Goal: Find specific page/section: Find specific page/section

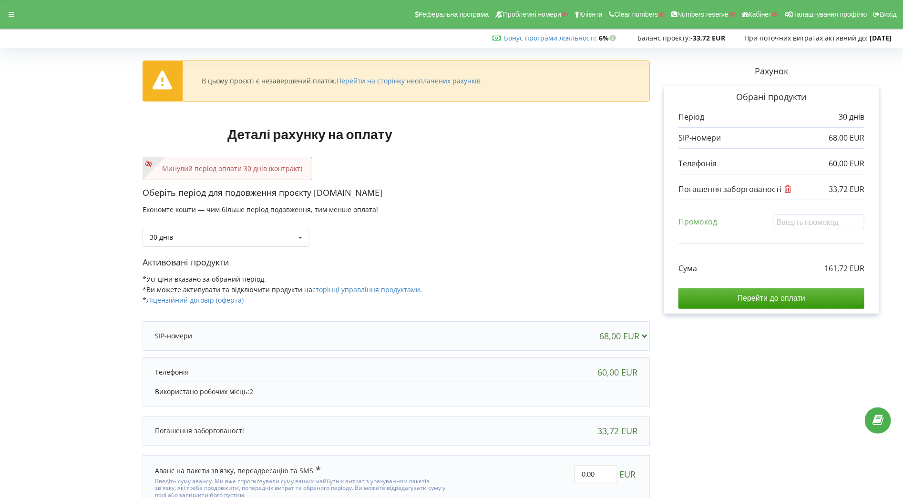
click at [22, 18] on div "Реферальна програма Проблемні номери Клієнти Clear numbers Numbers reserve Кабі…" at bounding box center [451, 14] width 917 height 29
click at [10, 13] on icon at bounding box center [12, 14] width 6 height 7
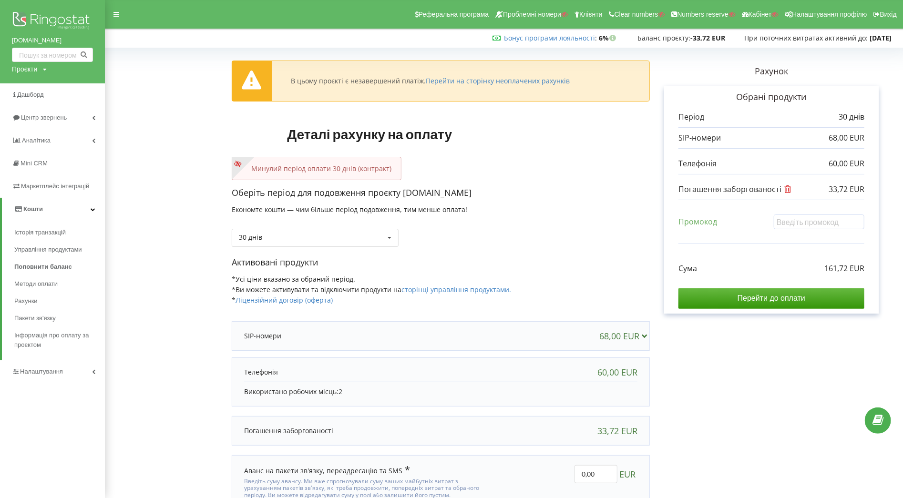
click at [29, 72] on div "Проєкти" at bounding box center [24, 69] width 25 height 10
click at [33, 83] on input "text" at bounding box center [42, 89] width 48 height 14
paste input "tehopulsfix.cz"
type input "tehopulsfix.cz"
click at [74, 87] on span "Пошук" at bounding box center [78, 89] width 17 height 9
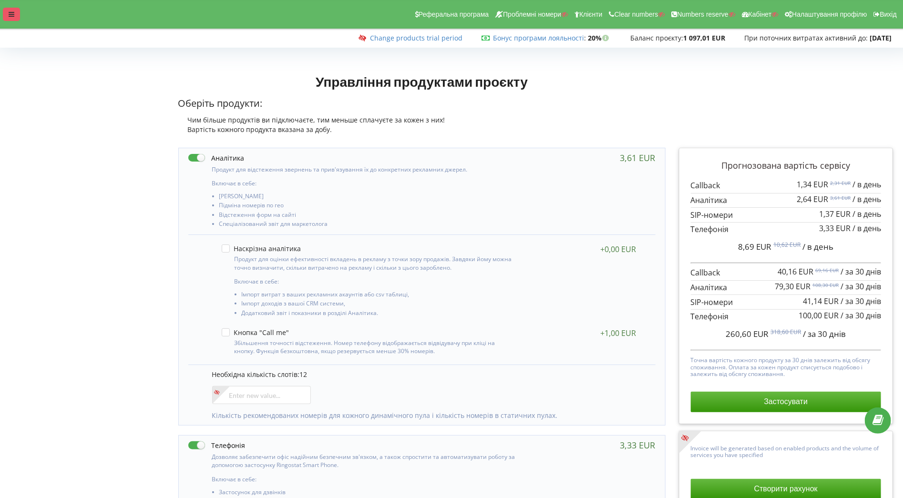
click at [6, 14] on div at bounding box center [11, 14] width 17 height 13
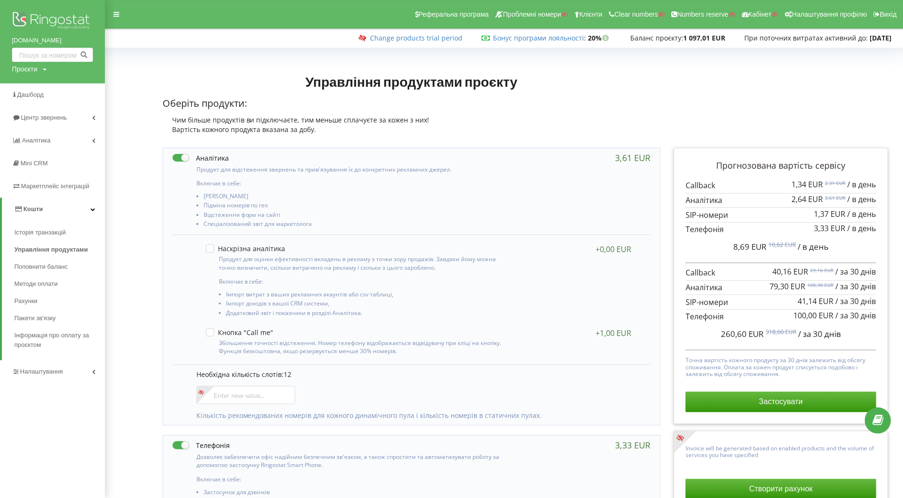
click at [58, 209] on link "Кошти" at bounding box center [53, 209] width 103 height 23
click at [58, 239] on link "Налаштування" at bounding box center [52, 232] width 105 height 23
click at [65, 269] on span "Загальні налаштування" at bounding box center [57, 263] width 70 height 19
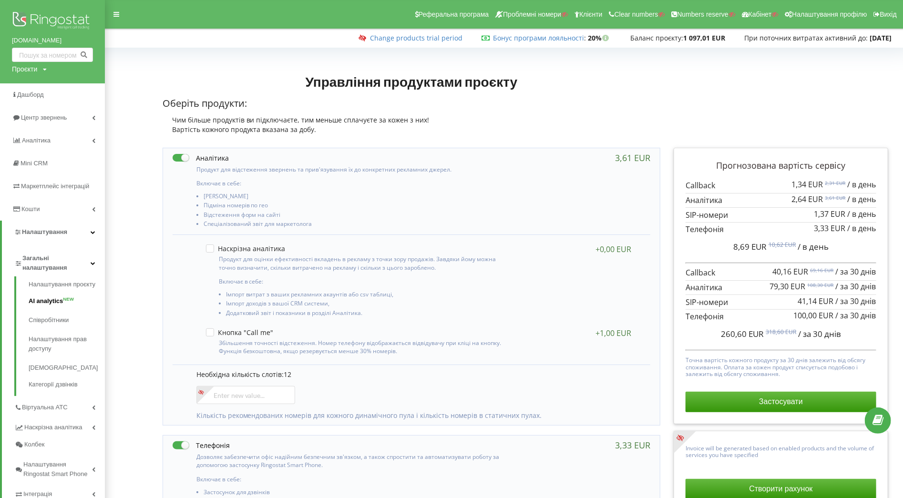
click at [56, 302] on link "AI analytics NEW" at bounding box center [67, 301] width 76 height 19
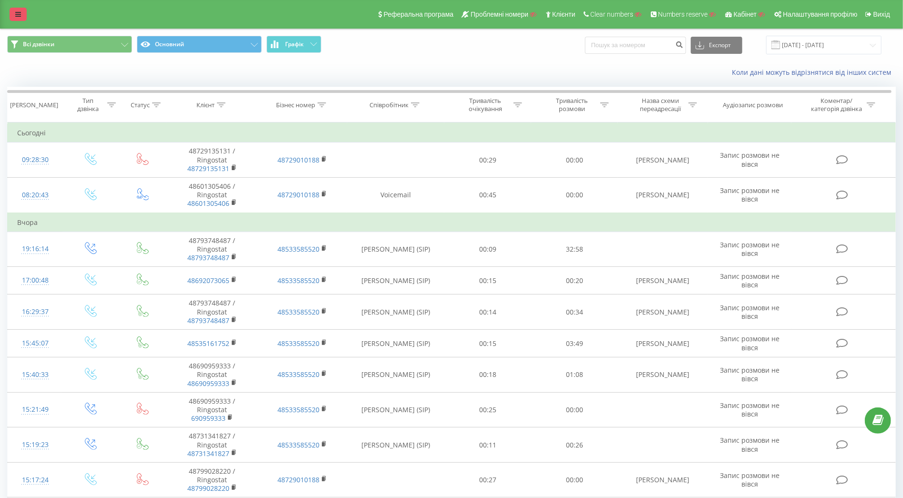
click at [17, 16] on icon at bounding box center [18, 14] width 6 height 7
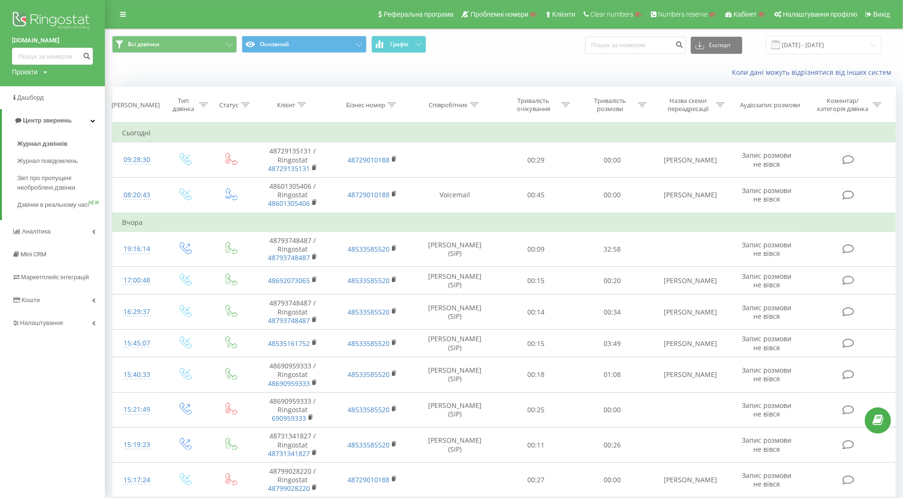
click at [30, 74] on div "Проекти" at bounding box center [25, 72] width 26 height 10
click at [32, 87] on input "text" at bounding box center [39, 87] width 48 height 14
paste input "adamoko.pl"
type input "adamoko.pl"
click at [70, 88] on link "Пошук" at bounding box center [76, 87] width 28 height 14
